Goal: Task Accomplishment & Management: Manage account settings

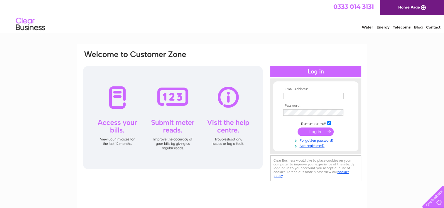
type input "peter@drsimmons.co.uk"
click at [324, 129] on input "submit" at bounding box center [316, 131] width 36 height 8
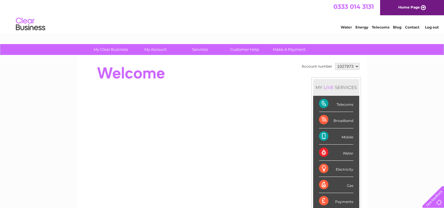
click at [351, 102] on div "Telecoms" at bounding box center [336, 104] width 34 height 16
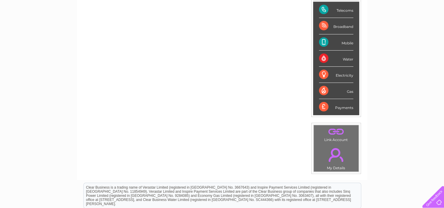
scroll to position [117, 0]
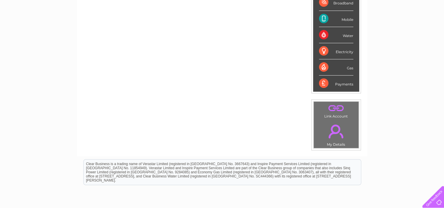
click at [337, 123] on link "." at bounding box center [336, 131] width 42 height 21
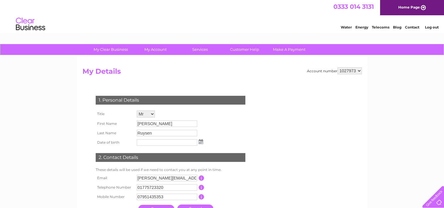
click at [349, 70] on select "1027973" at bounding box center [350, 70] width 24 height 7
click at [358, 70] on select "1027973" at bounding box center [350, 70] width 24 height 7
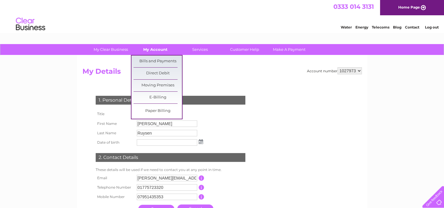
click at [151, 46] on link "My Account" at bounding box center [155, 49] width 48 height 11
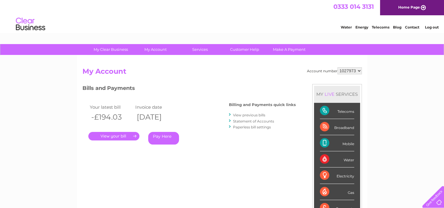
click at [124, 135] on link "." at bounding box center [113, 136] width 51 height 9
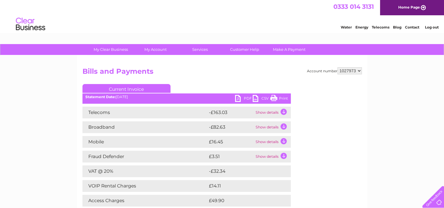
click at [267, 140] on td "Show details" at bounding box center [272, 142] width 37 height 12
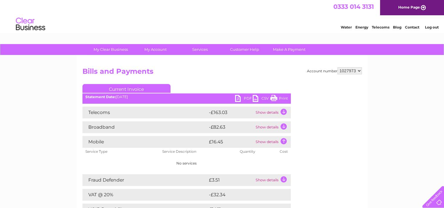
click at [270, 111] on td "Show details" at bounding box center [272, 113] width 37 height 12
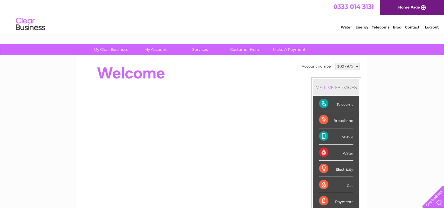
click at [349, 101] on div "Telecoms" at bounding box center [336, 104] width 34 height 16
click at [337, 102] on div "Telecoms" at bounding box center [336, 104] width 34 height 16
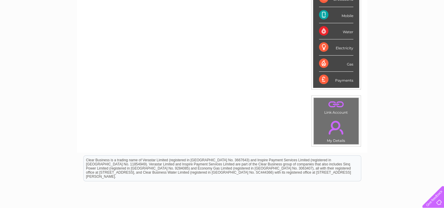
scroll to position [137, 0]
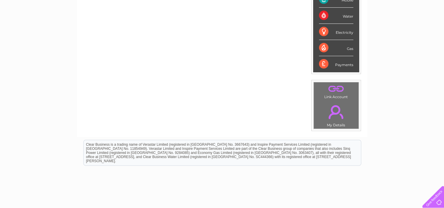
click at [337, 112] on link "." at bounding box center [336, 112] width 42 height 21
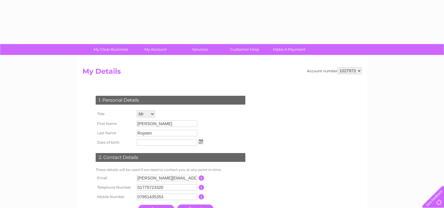
click at [334, 89] on div at bounding box center [327, 144] width 70 height 117
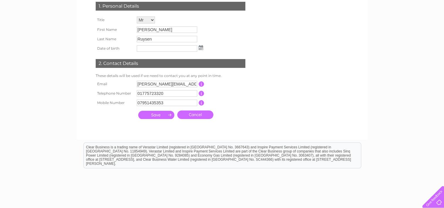
scroll to position [98, 0]
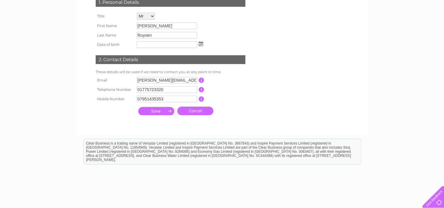
click at [201, 99] on input "button" at bounding box center [202, 98] width 6 height 5
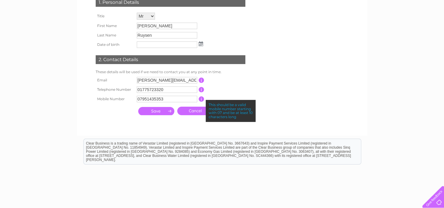
click at [201, 99] on input "button" at bounding box center [202, 98] width 6 height 5
click at [239, 84] on td "This should be a valid email address" at bounding box center [227, 79] width 47 height 9
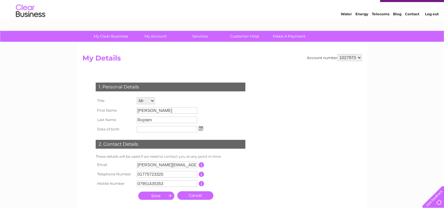
scroll to position [0, 0]
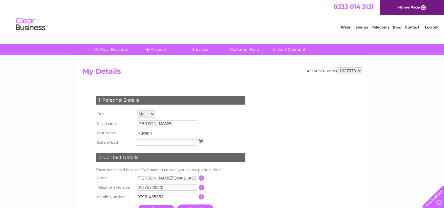
click at [347, 70] on select "1027973" at bounding box center [350, 70] width 24 height 7
